Goal: Information Seeking & Learning: Compare options

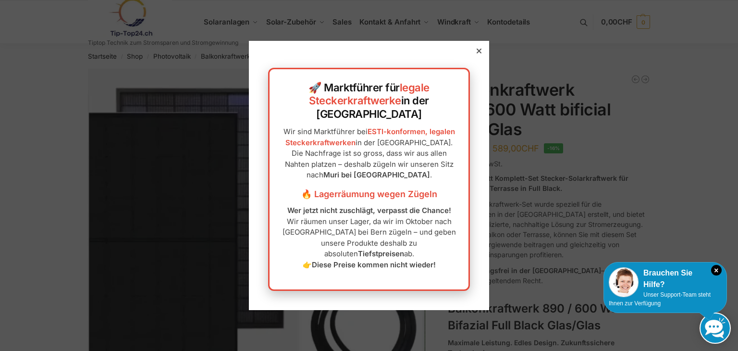
click at [477, 53] on icon at bounding box center [479, 51] width 5 height 5
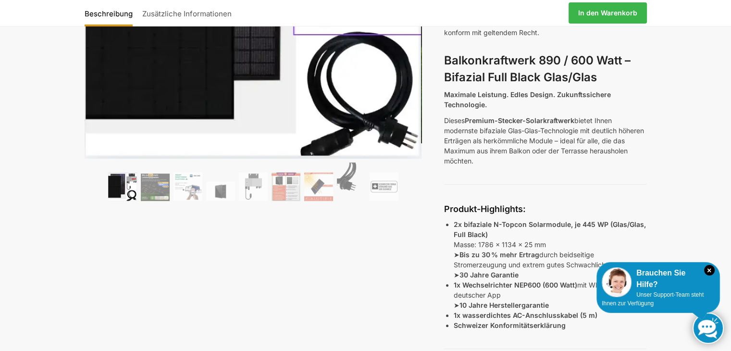
scroll to position [229, 0]
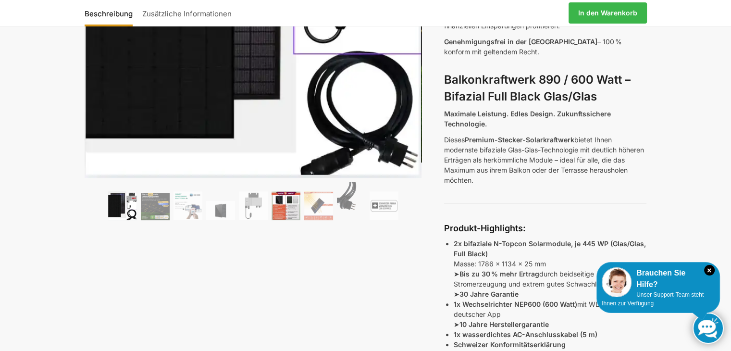
click at [279, 207] on img at bounding box center [285, 205] width 29 height 29
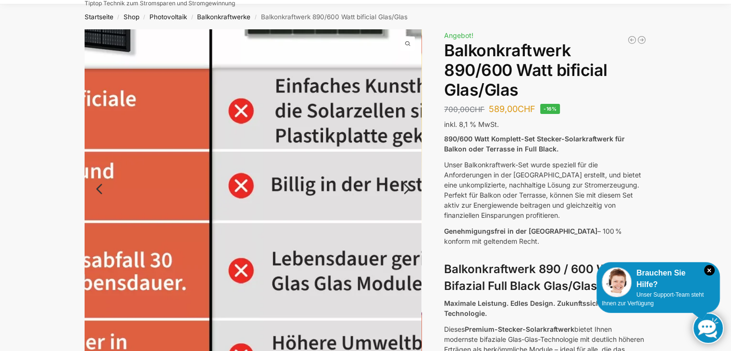
scroll to position [35, 0]
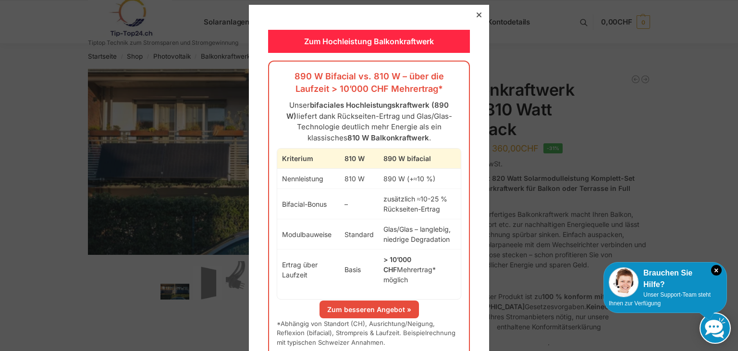
click at [477, 13] on icon at bounding box center [479, 14] width 5 height 5
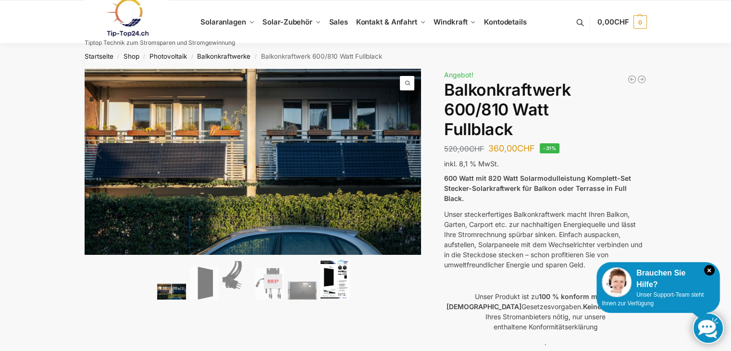
click at [335, 285] on img at bounding box center [334, 278] width 29 height 41
